Goal: Transaction & Acquisition: Purchase product/service

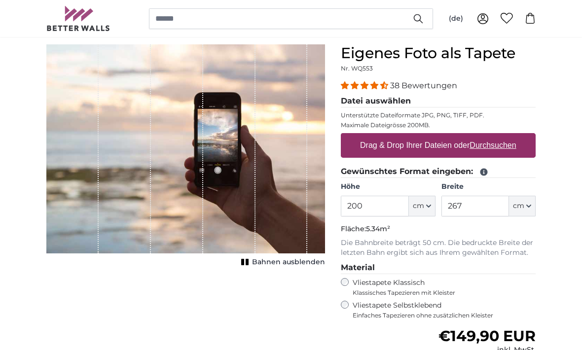
scroll to position [84, 0]
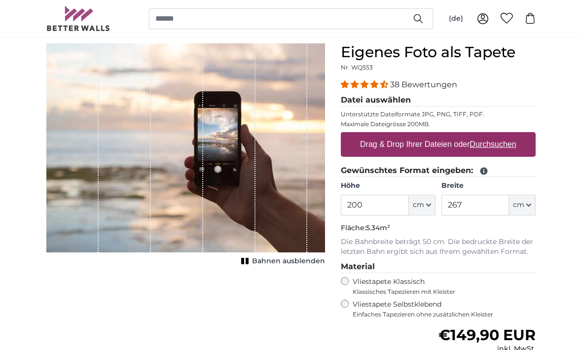
click at [522, 205] on span "cm" at bounding box center [518, 206] width 11 height 10
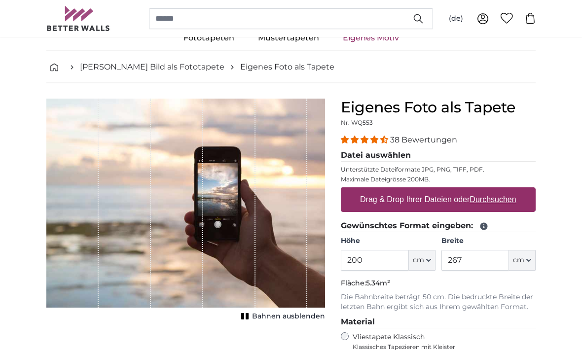
scroll to position [43, 0]
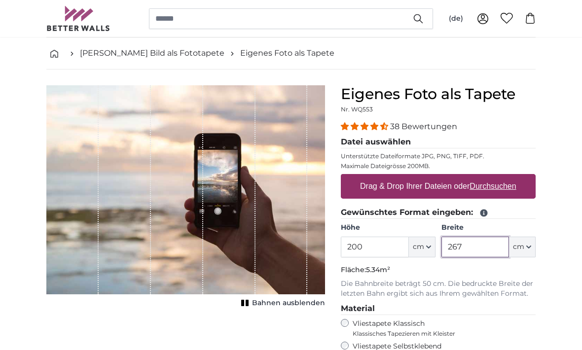
click at [479, 248] on input "267" at bounding box center [475, 247] width 68 height 21
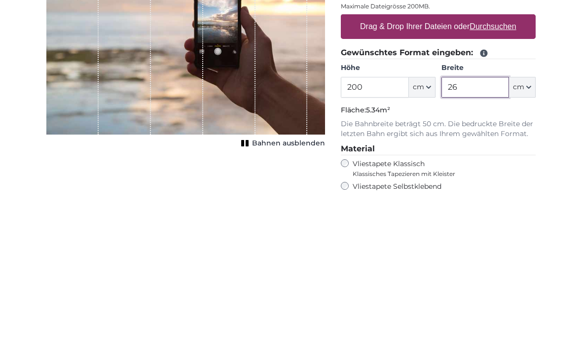
type input "2"
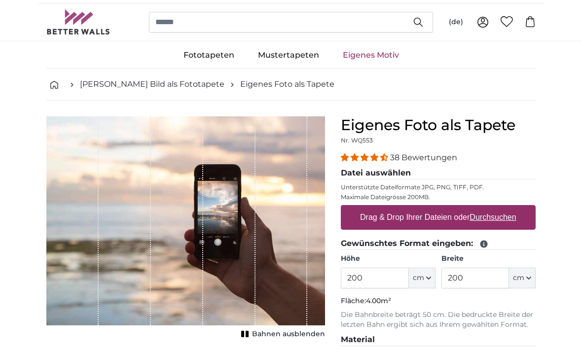
scroll to position [28, 0]
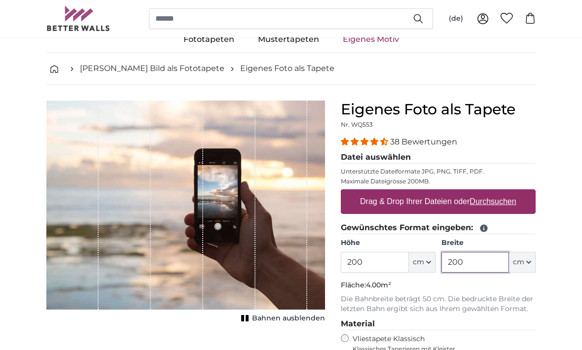
type input "200"
click at [497, 200] on u "Durchsuchen" at bounding box center [493, 201] width 46 height 8
click at [497, 192] on input "Drag & Drop Ihrer Dateien oder Durchsuchen" at bounding box center [438, 190] width 195 height 3
type input "**********"
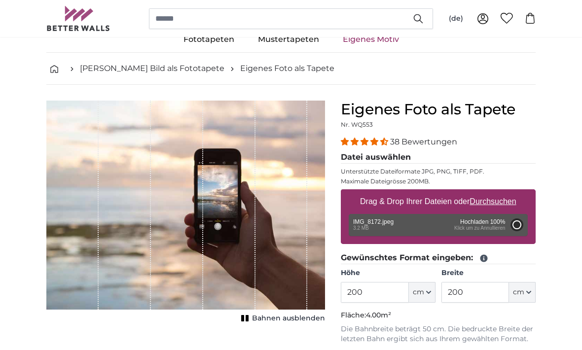
type input "266"
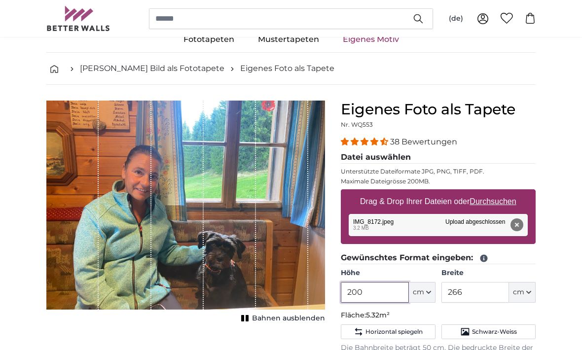
click at [380, 294] on input "200" at bounding box center [375, 292] width 68 height 21
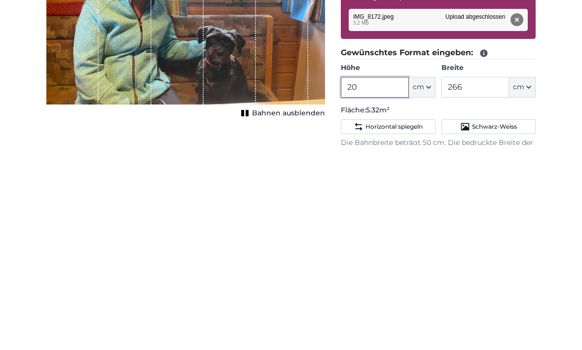
type input "2"
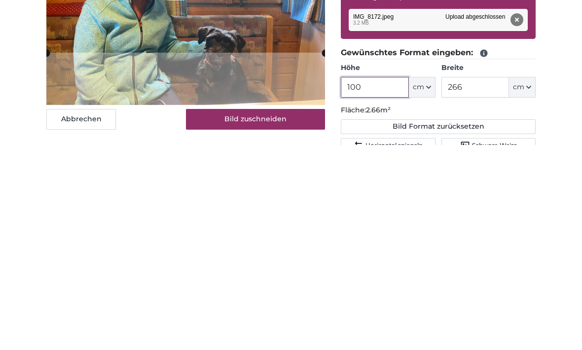
type input "100"
click at [479, 282] on input "266" at bounding box center [475, 292] width 68 height 21
type input "2"
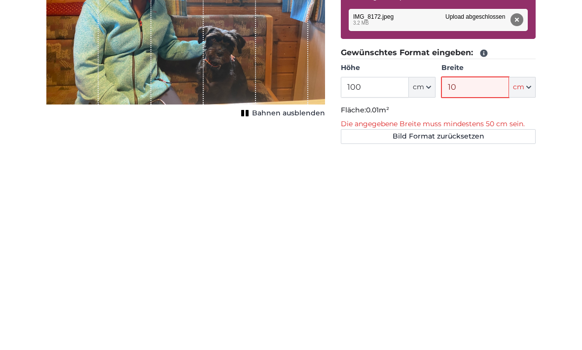
type input "100"
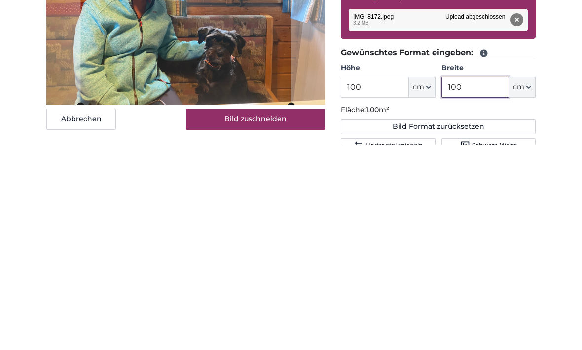
type input "100"
click at [278, 150] on div "Abbrechen Bild zuschneiden Bahnen ausblenden" at bounding box center [185, 357] width 294 height 512
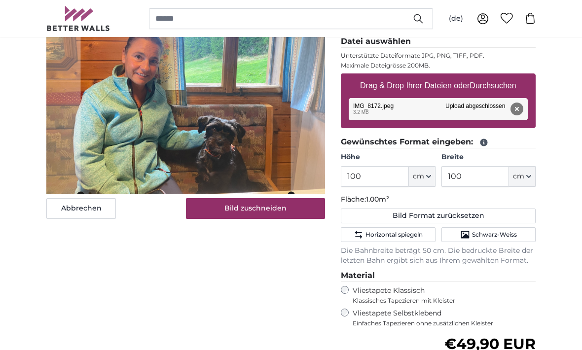
scroll to position [133, 0]
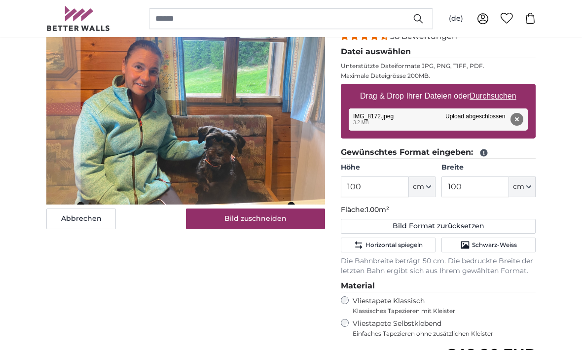
click at [261, 219] on button "Bild zuschneiden" at bounding box center [256, 219] width 140 height 21
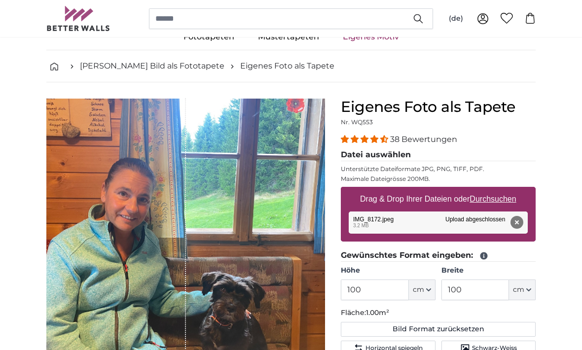
scroll to position [0, 0]
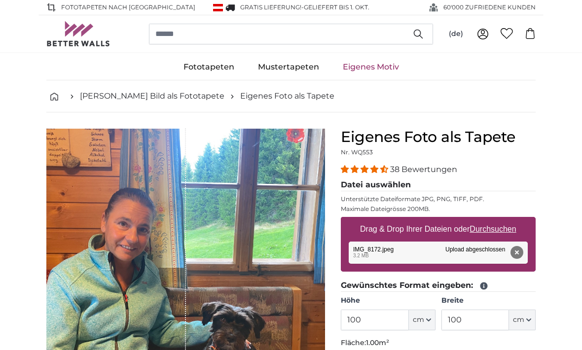
click at [294, 71] on link "Mustertapeten" at bounding box center [288, 67] width 85 height 26
